Goal: Find specific page/section: Find specific page/section

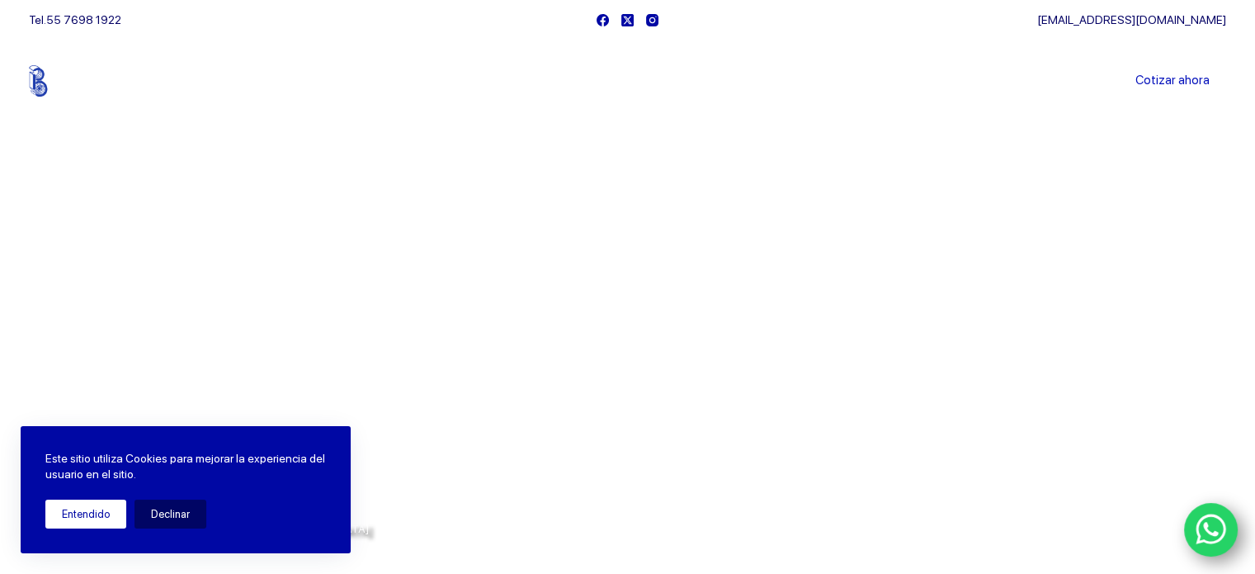
click at [89, 522] on button "Entendido" at bounding box center [85, 513] width 81 height 29
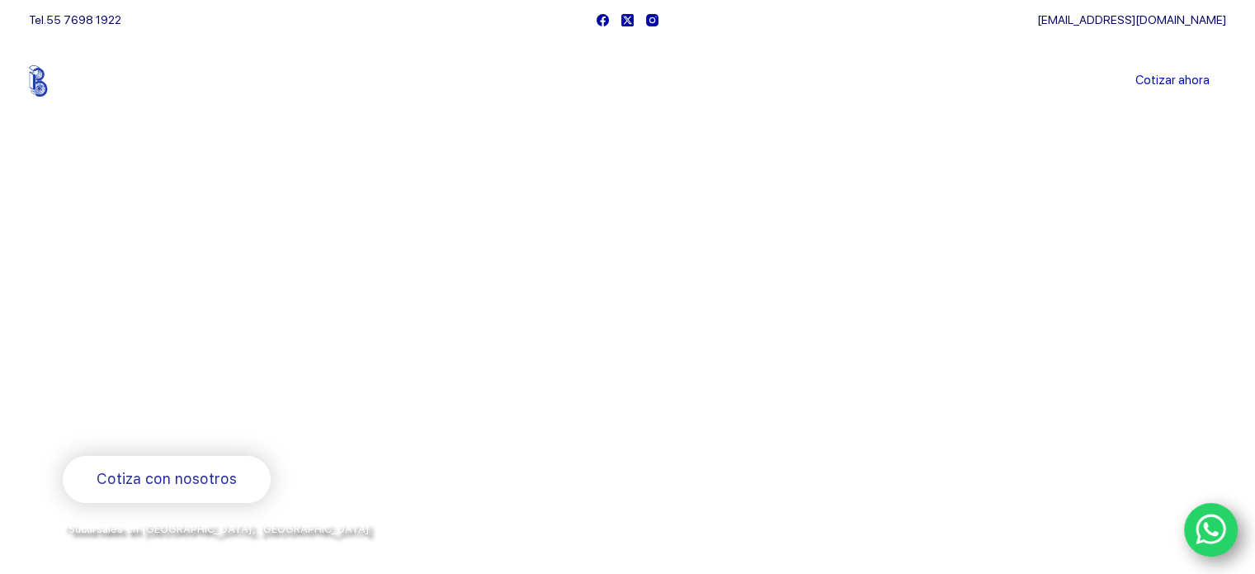
click at [634, 85] on li "Sucursales" at bounding box center [597, 81] width 102 height 83
click at [622, 81] on link "Sucursales" at bounding box center [597, 81] width 102 height 0
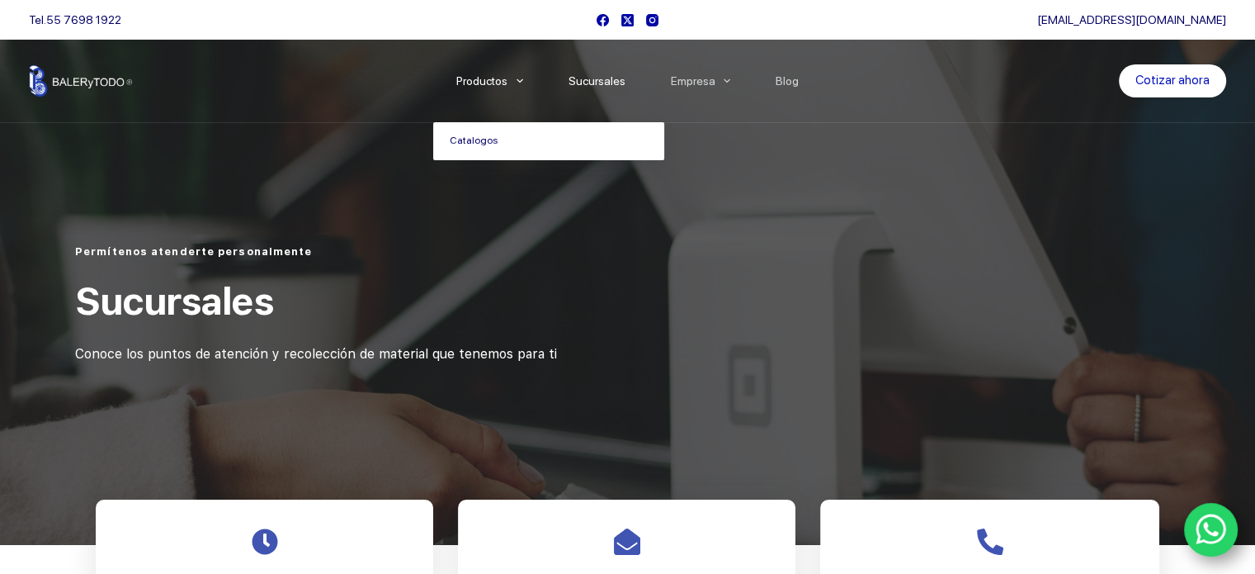
click at [509, 151] on link "Catalogos" at bounding box center [548, 141] width 231 height 38
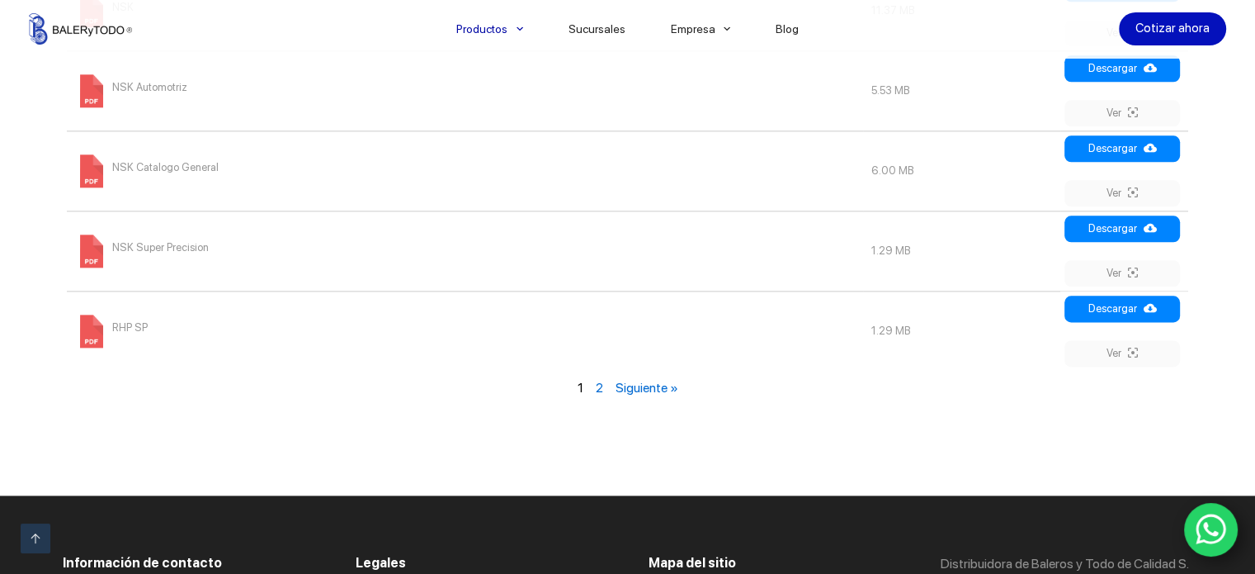
scroll to position [2064, 0]
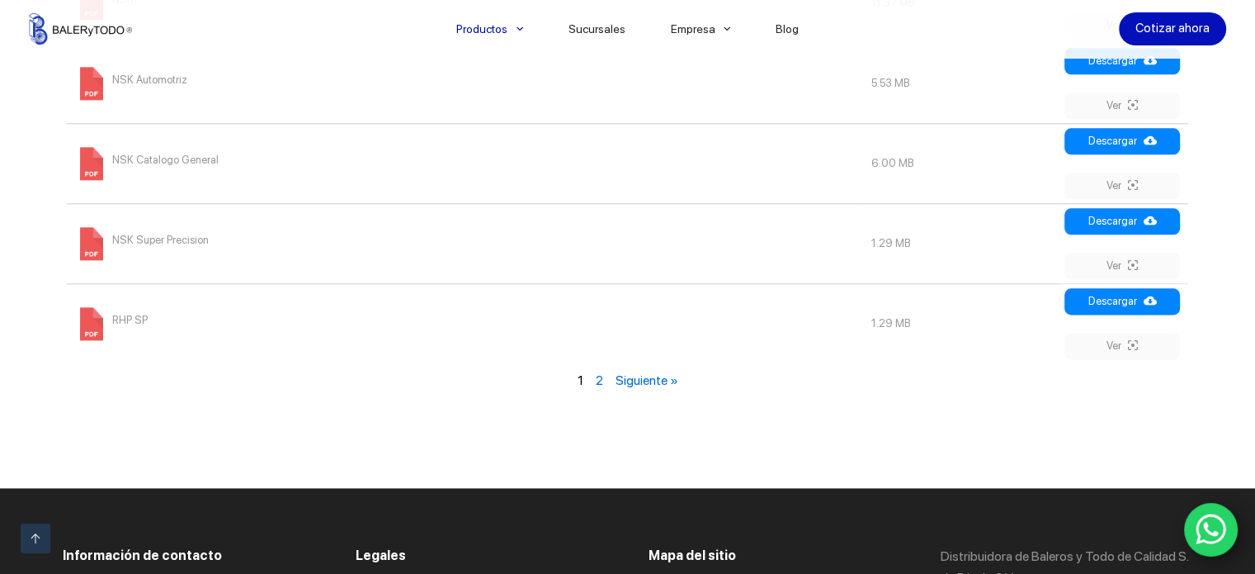
click at [1208, 524] on icon "WhatsApp" at bounding box center [1211, 529] width 31 height 35
